Goal: Register for event/course

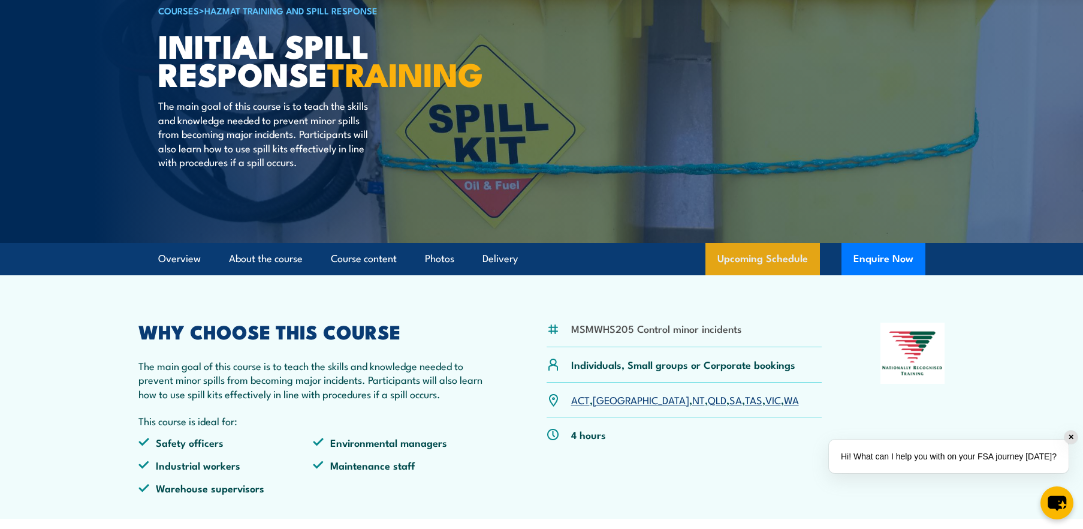
click at [747, 255] on link "Upcoming Schedule" at bounding box center [763, 259] width 115 height 32
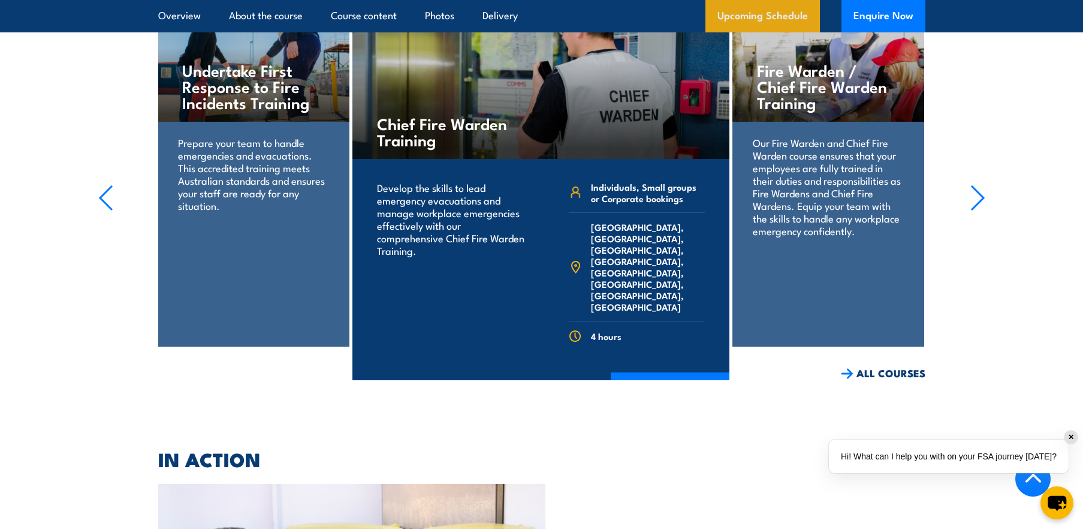
scroll to position [1532, 0]
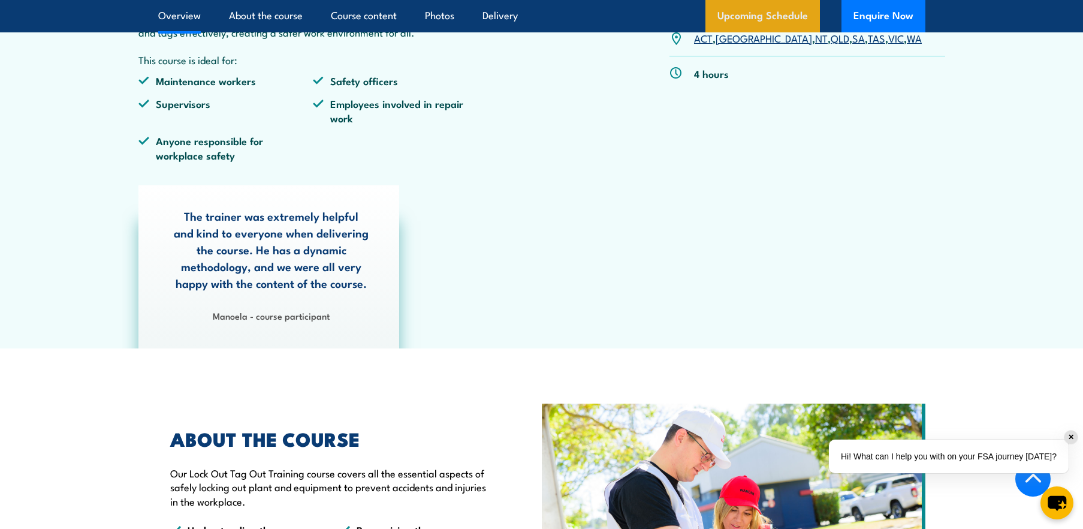
click at [763, 17] on link "Upcoming Schedule" at bounding box center [763, 16] width 115 height 32
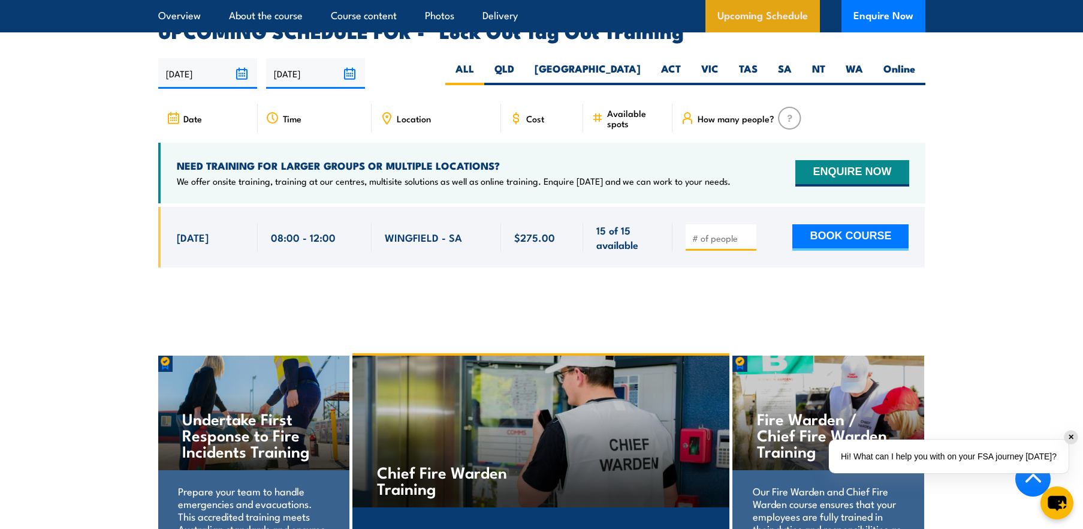
scroll to position [2023, 0]
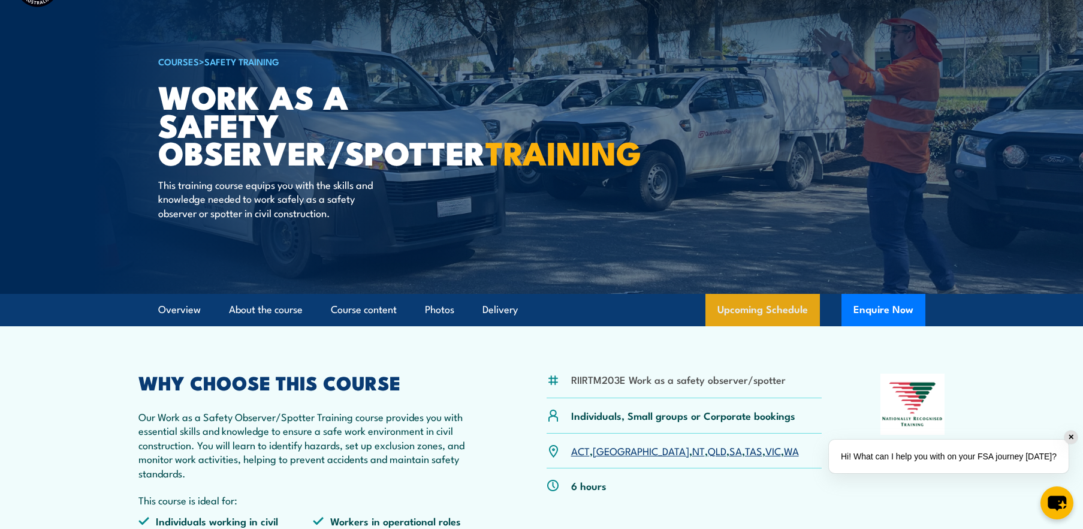
scroll to position [164, 0]
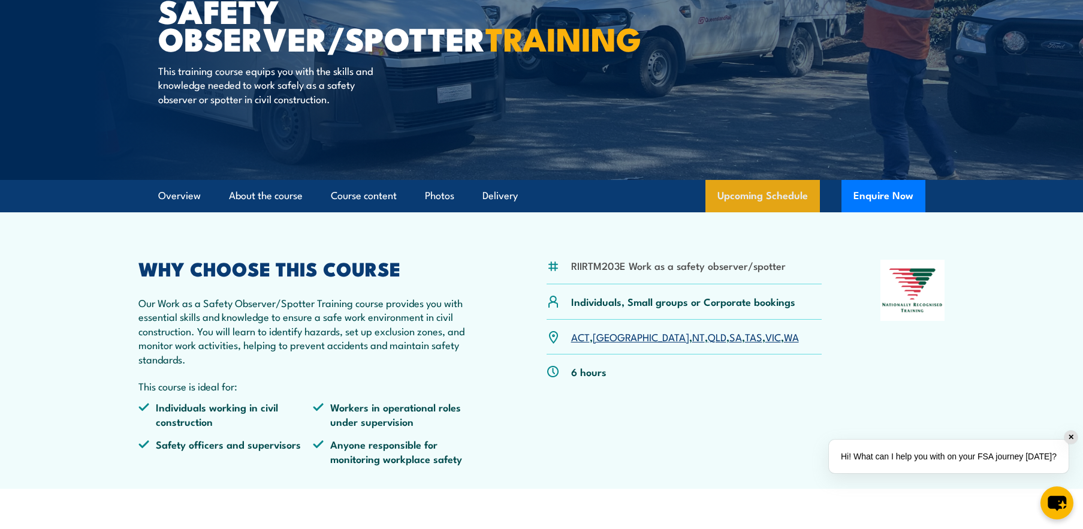
click at [764, 186] on link "Upcoming Schedule" at bounding box center [763, 196] width 115 height 32
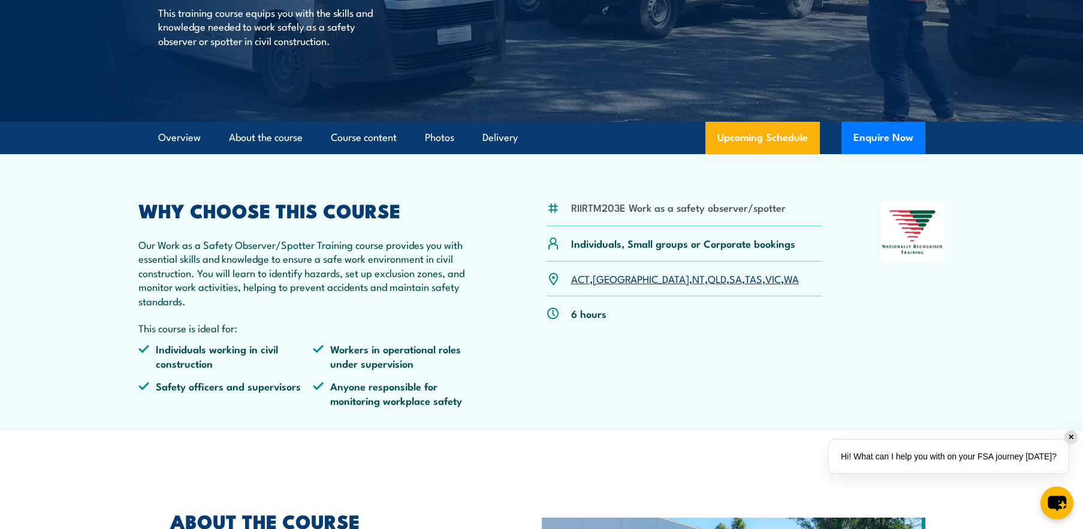
scroll to position [146, 0]
